Goal: Transaction & Acquisition: Obtain resource

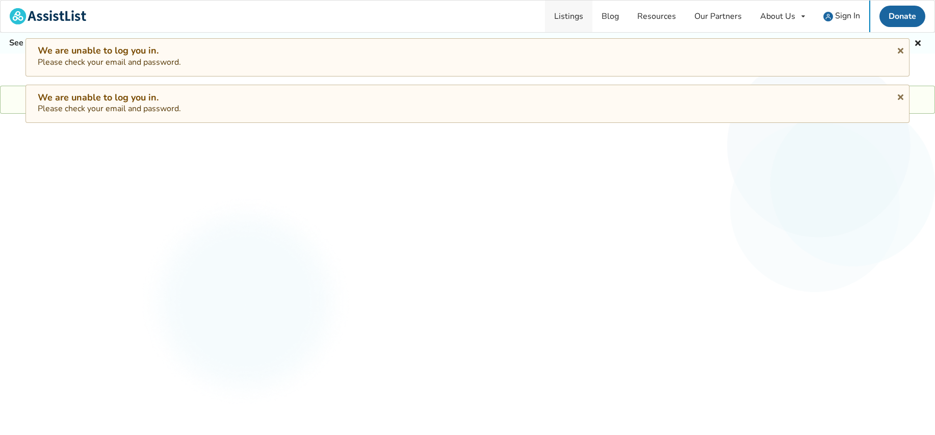
click at [576, 12] on link "Listings" at bounding box center [568, 17] width 47 height 32
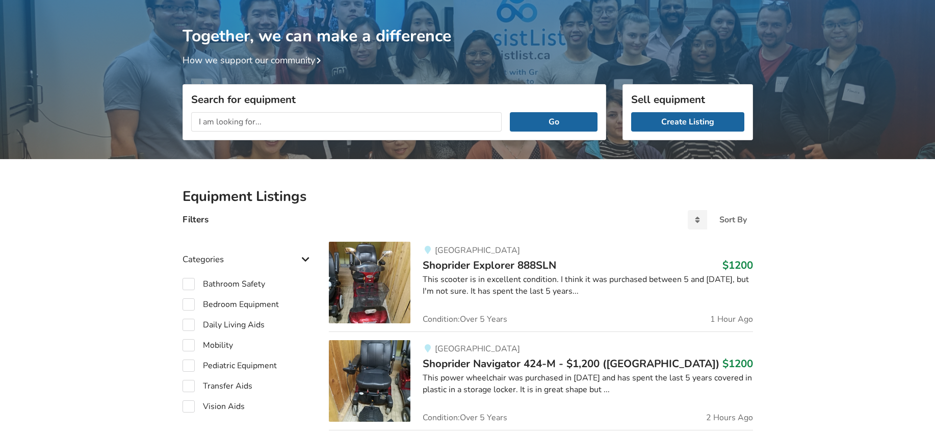
scroll to position [105, 0]
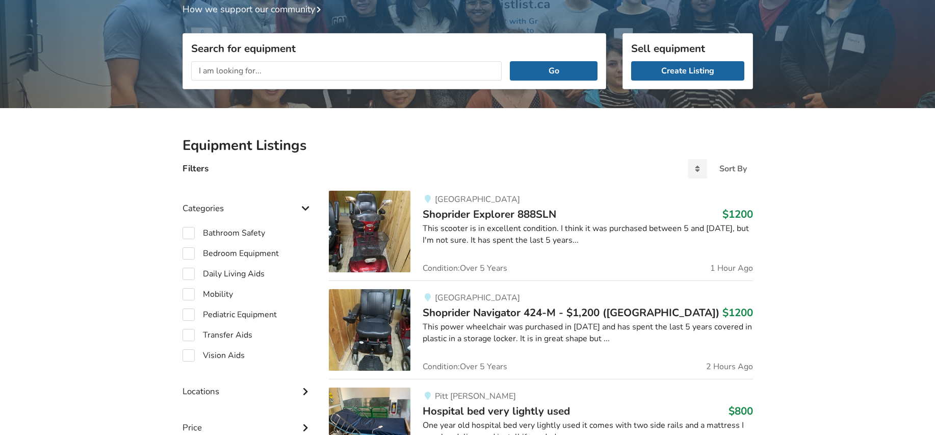
click at [538, 212] on span "Shoprider Explorer 888SLN" at bounding box center [490, 214] width 134 height 14
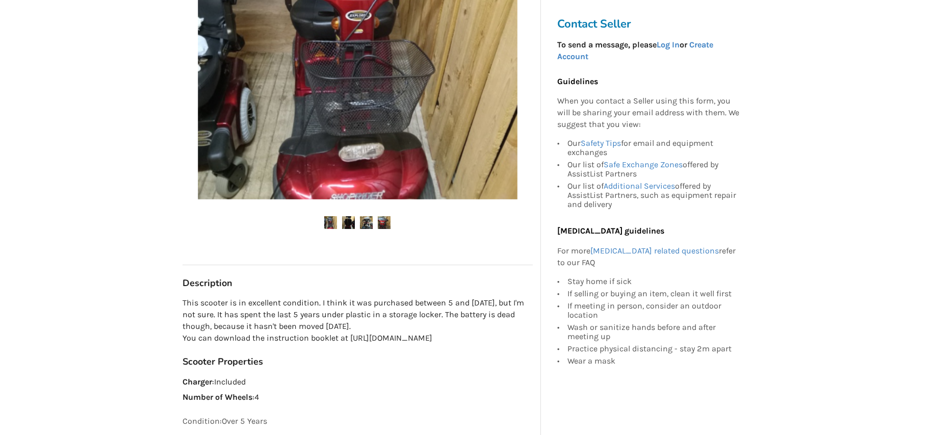
scroll to position [357, 0]
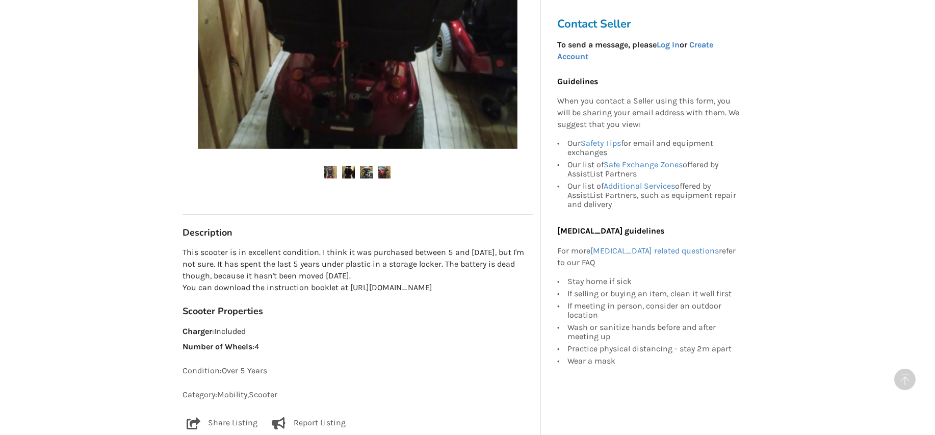
drag, startPoint x: 183, startPoint y: 290, endPoint x: 239, endPoint y: 308, distance: 59.2
click at [239, 293] on p "This scooter is in excellent condition. I think it was purchased between 5 and …" at bounding box center [358, 270] width 350 height 46
copy p "You can download the instruction booklet at https://cdn.shoplightspeed.com/shop…"
